Goal: Information Seeking & Learning: Learn about a topic

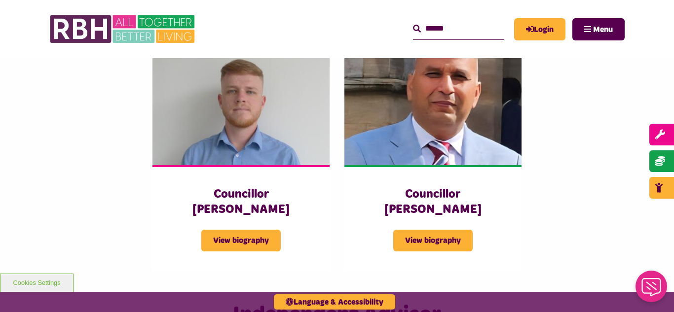
scroll to position [2168, 0]
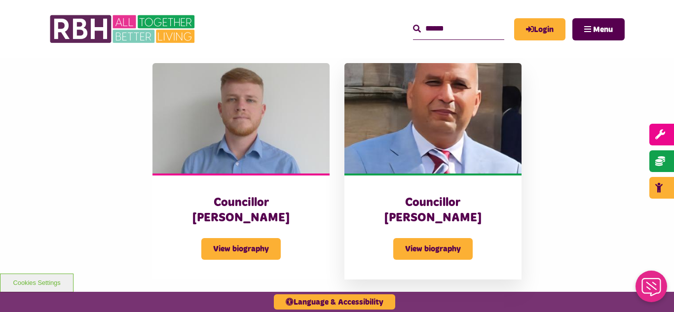
click at [446, 92] on img at bounding box center [432, 118] width 177 height 111
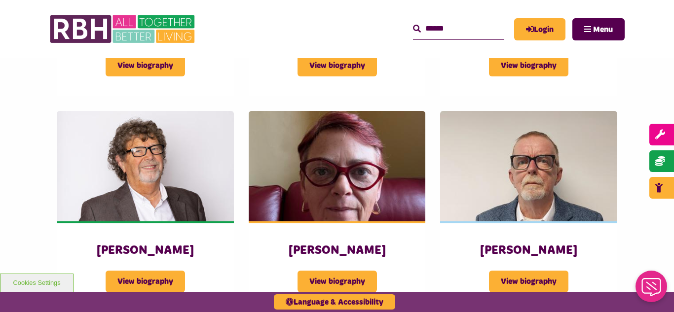
scroll to position [1119, 0]
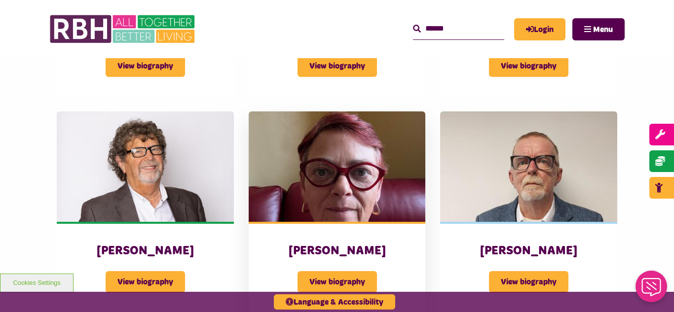
click at [342, 137] on img at bounding box center [337, 166] width 177 height 111
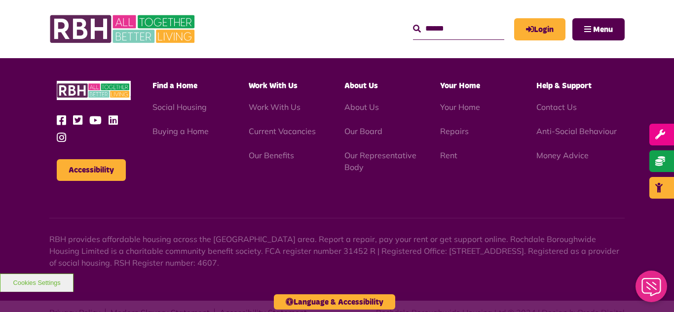
scroll to position [2864, 0]
click at [286, 126] on link "Current Vacancies" at bounding box center [282, 131] width 67 height 10
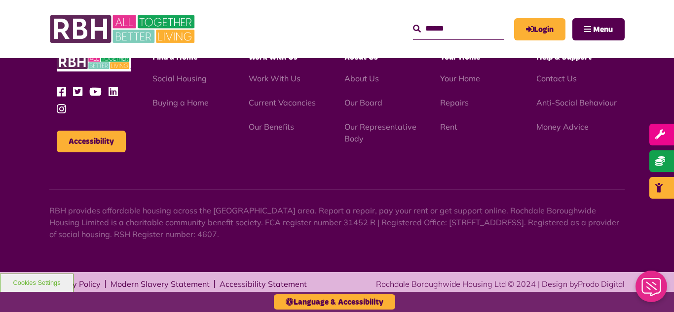
scroll to position [938, 0]
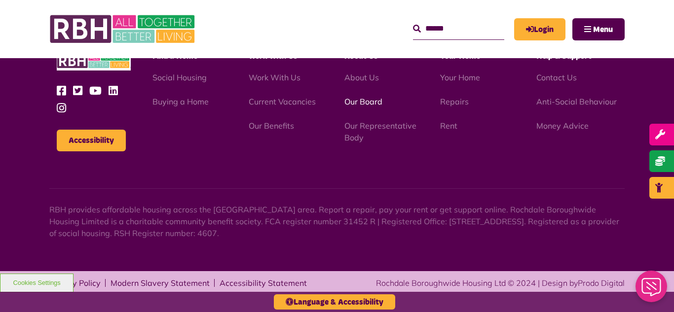
click at [371, 101] on link "Our Board" at bounding box center [363, 102] width 38 height 10
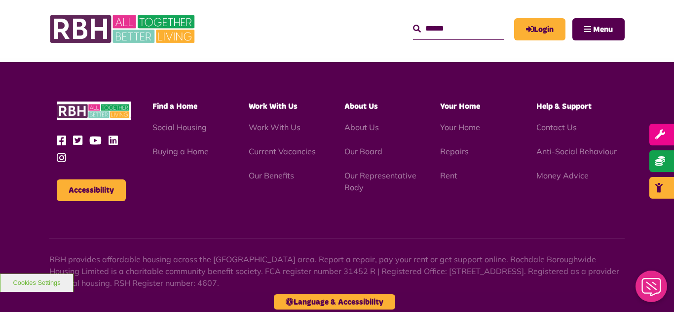
scroll to position [2591, 0]
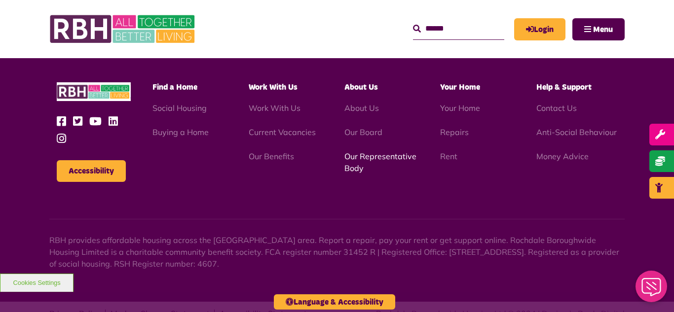
click at [377, 151] on link "Our Representative Body" at bounding box center [380, 162] width 72 height 22
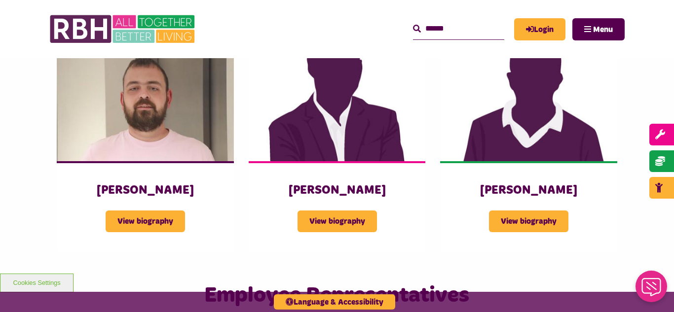
scroll to position [1342, 0]
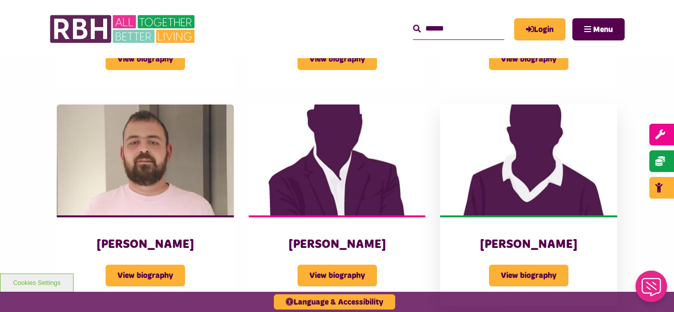
click at [555, 161] on img at bounding box center [528, 160] width 177 height 111
click at [333, 167] on img at bounding box center [337, 160] width 177 height 111
click at [173, 128] on img at bounding box center [145, 160] width 177 height 111
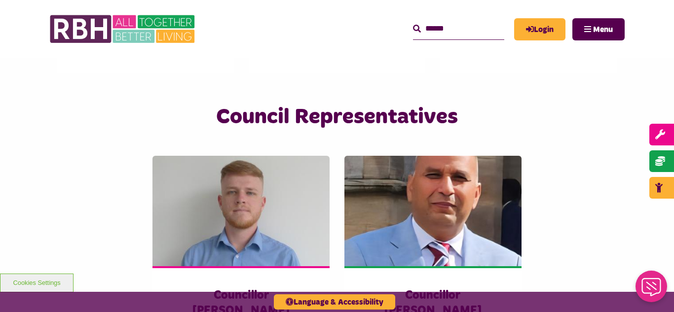
scroll to position [2092, 0]
